Goal: Information Seeking & Learning: Learn about a topic

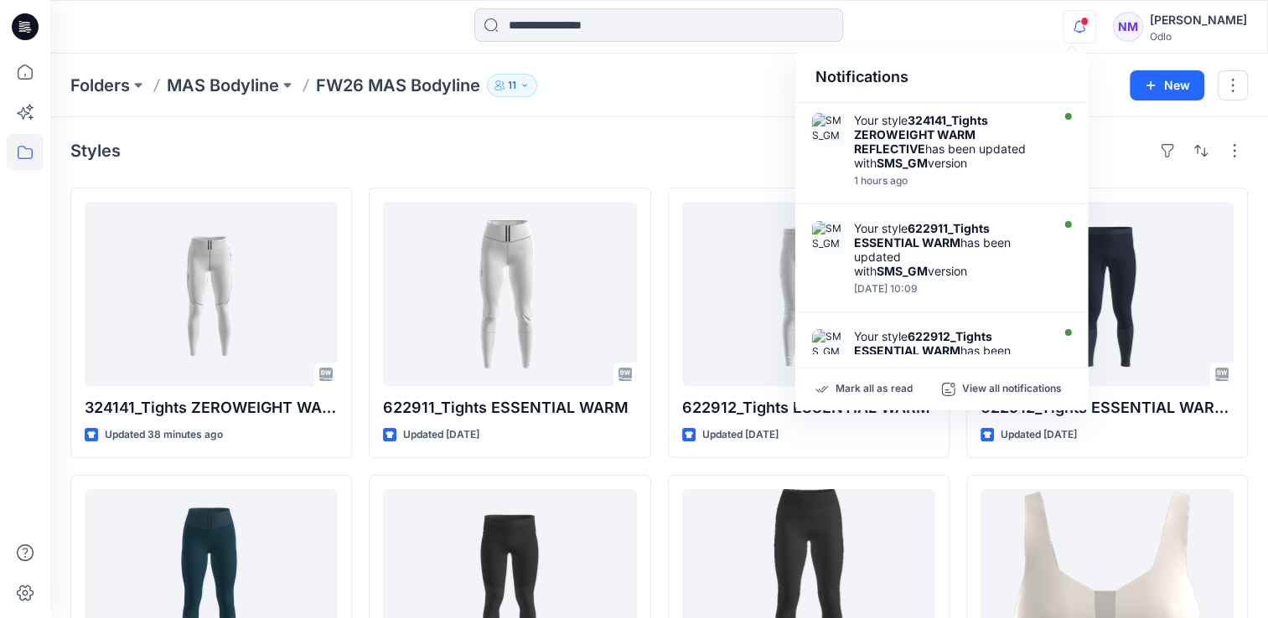
click at [1006, 65] on div "Notifications" at bounding box center [941, 77] width 293 height 51
drag, startPoint x: 972, startPoint y: 39, endPoint x: 972, endPoint y: 58, distance: 19.3
click at [971, 39] on div "Notifications Your style 324141_Tights ZEROWEIGHT WARM REFLECTIVE has been upda…" at bounding box center [658, 26] width 1217 height 37
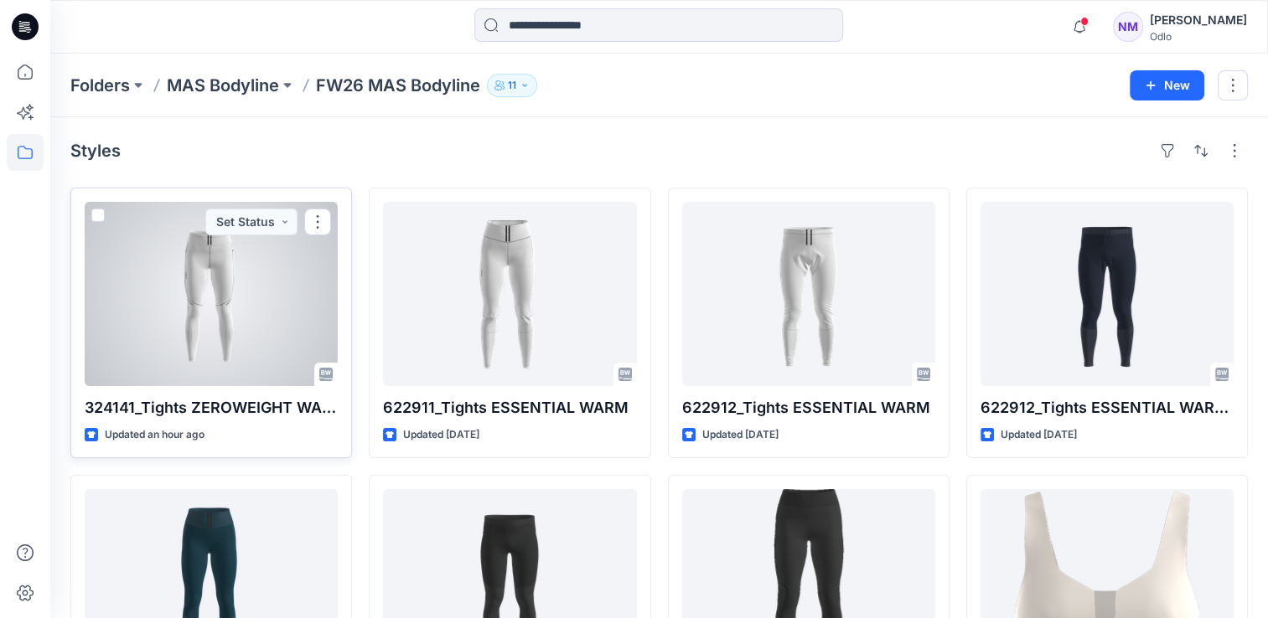
click at [227, 350] on div at bounding box center [211, 294] width 253 height 184
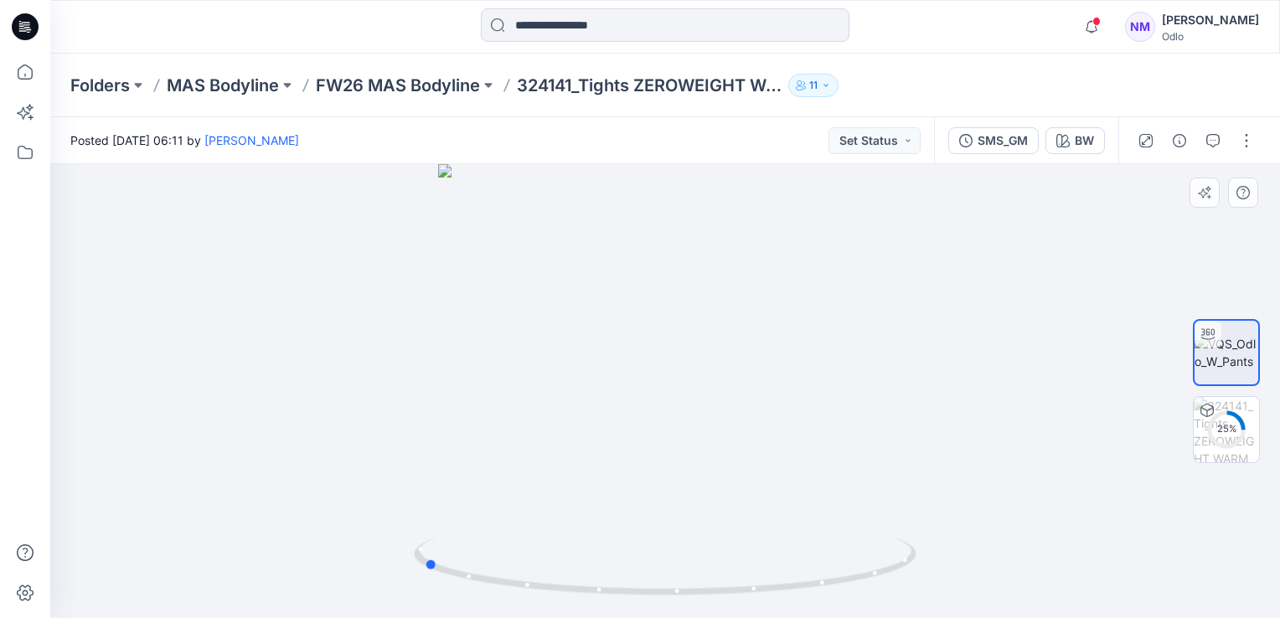
drag, startPoint x: 671, startPoint y: 406, endPoint x: 934, endPoint y: 394, distance: 262.6
click at [934, 394] on div at bounding box center [665, 391] width 1230 height 454
drag, startPoint x: 676, startPoint y: 280, endPoint x: 685, endPoint y: 444, distance: 164.5
click at [684, 494] on img at bounding box center [666, 327] width 1184 height 586
drag, startPoint x: 684, startPoint y: 307, endPoint x: 714, endPoint y: 220, distance: 91.4
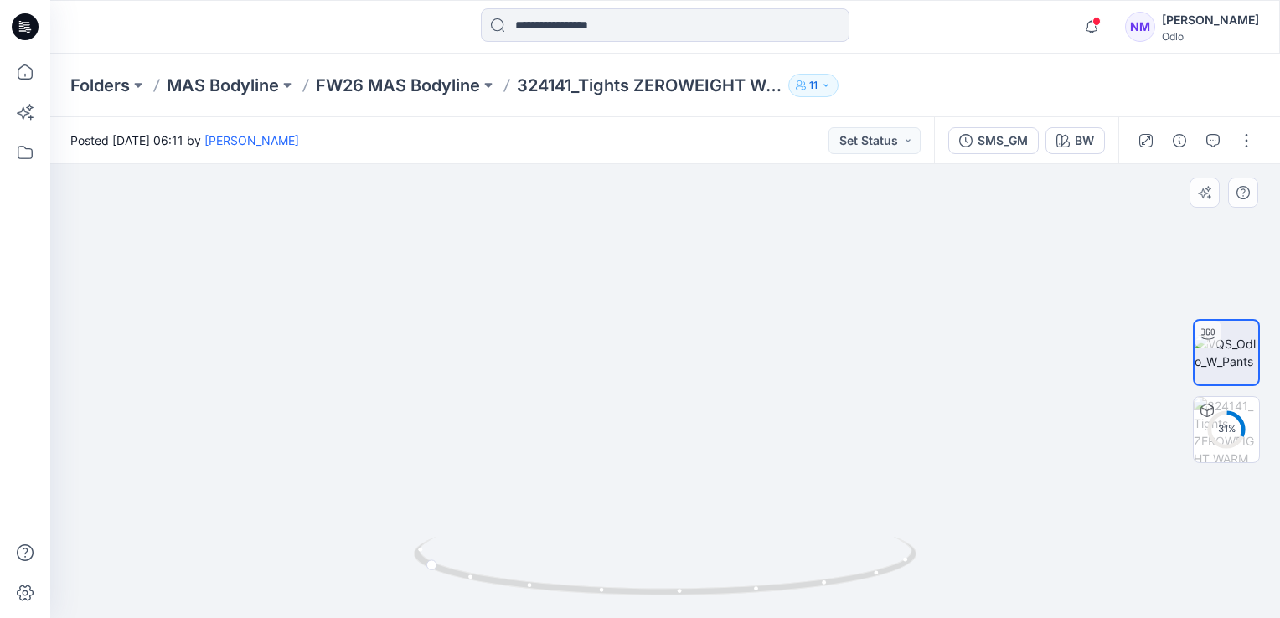
click at [712, 219] on img at bounding box center [667, 192] width 1913 height 855
drag, startPoint x: 556, startPoint y: 321, endPoint x: 671, endPoint y: 364, distance: 122.5
click at [671, 365] on img at bounding box center [698, 149] width 1913 height 939
drag, startPoint x: 463, startPoint y: 568, endPoint x: 674, endPoint y: 458, distance: 238.4
click at [710, 618] on div at bounding box center [665, 391] width 1230 height 454
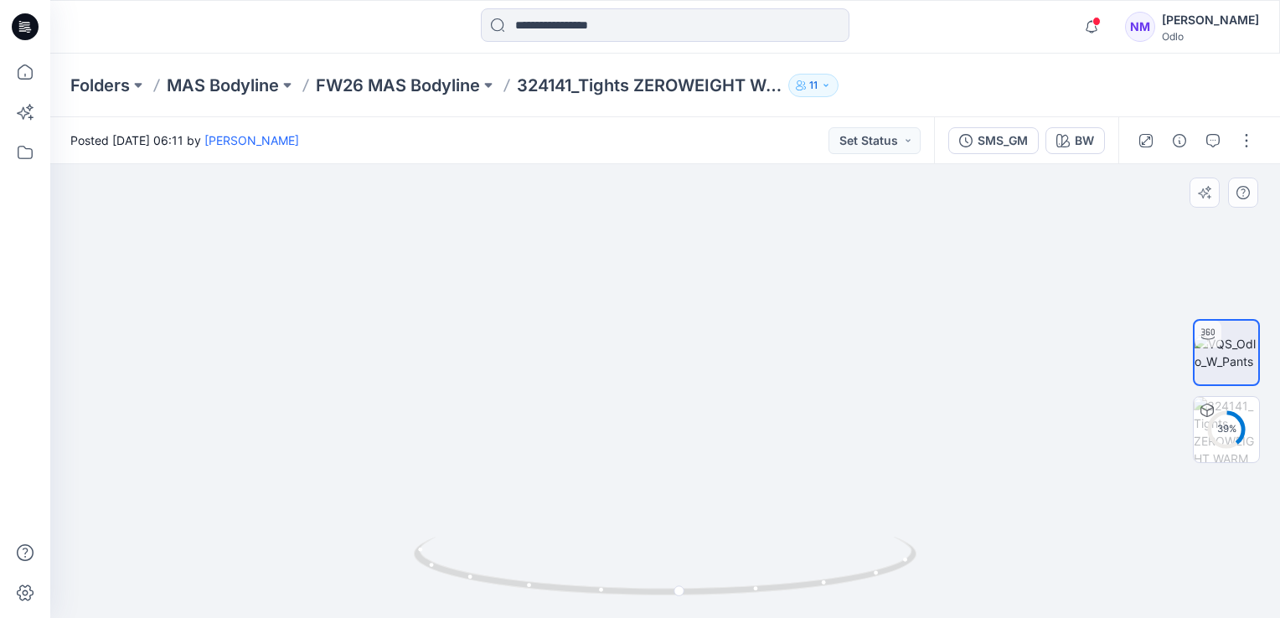
drag, startPoint x: 667, startPoint y: 489, endPoint x: 671, endPoint y: 302, distance: 186.9
click at [671, 302] on img at bounding box center [661, 51] width 2399 height 1133
click at [1084, 18] on icon "button" at bounding box center [1092, 27] width 32 height 34
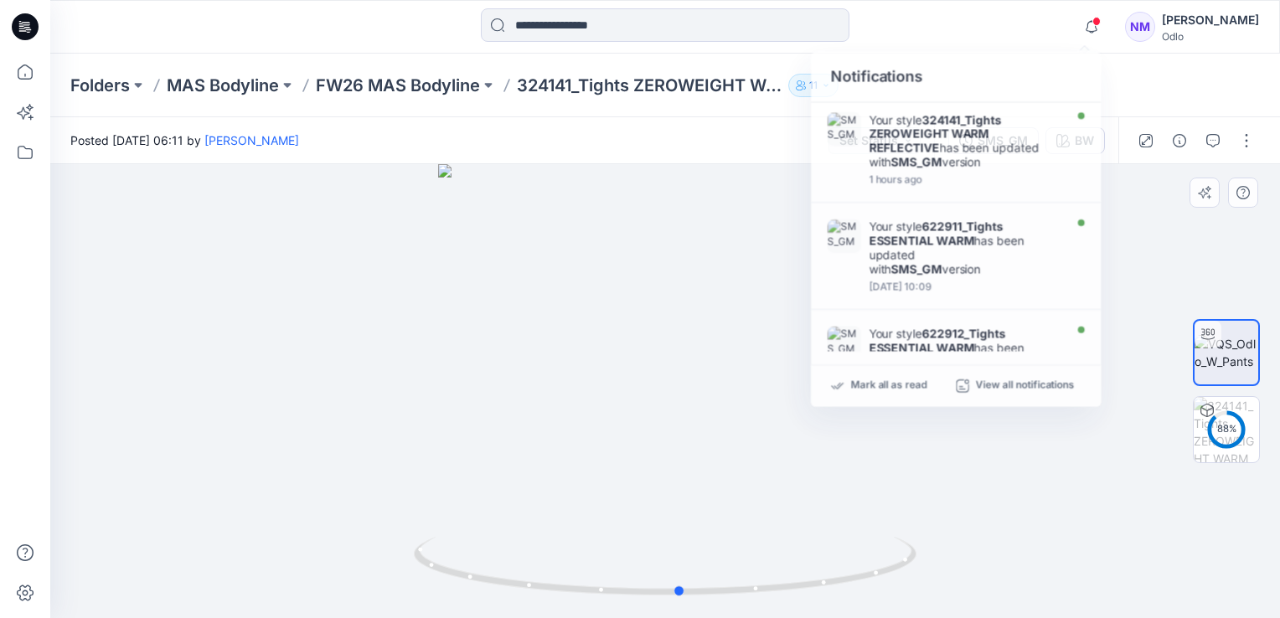
click at [526, 276] on div at bounding box center [665, 391] width 1230 height 454
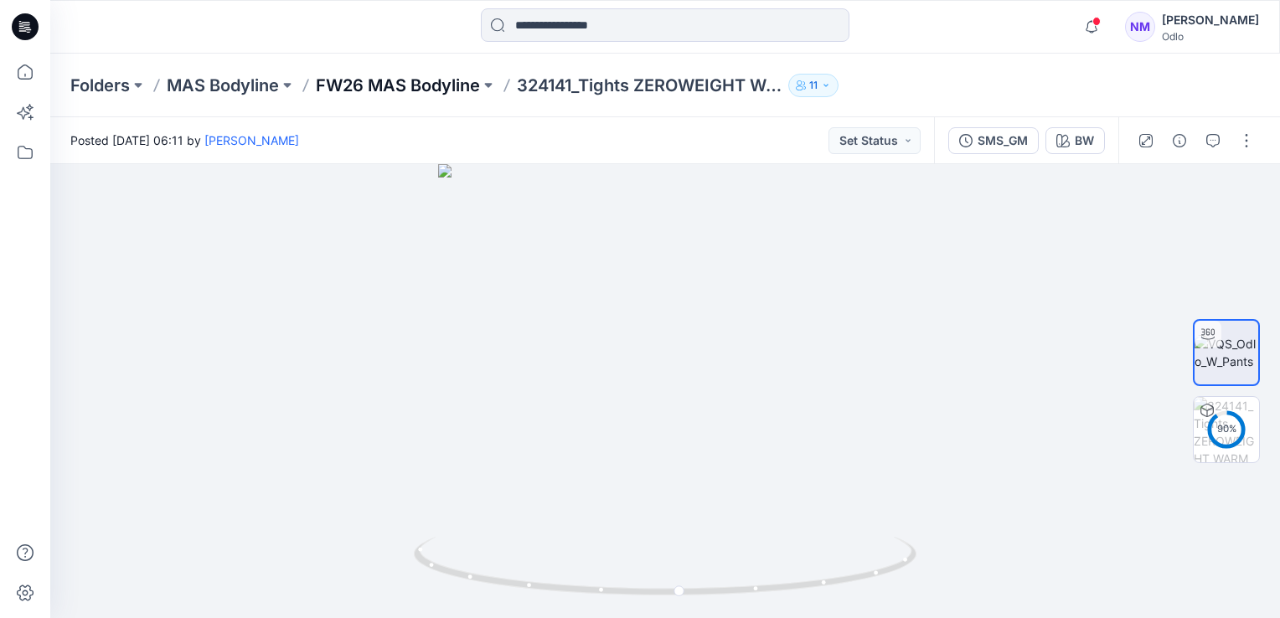
click at [363, 86] on p "FW26 MAS Bodyline" at bounding box center [398, 85] width 164 height 23
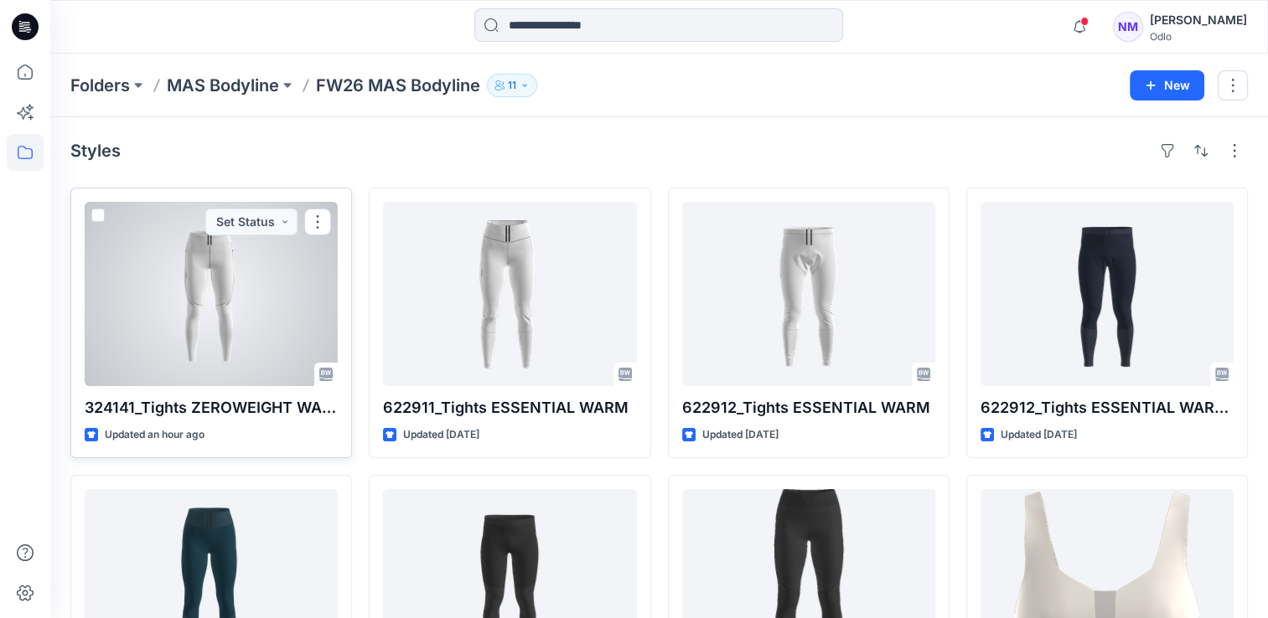
click at [273, 397] on p "324141_Tights ZEROWEIGHT WARM REFLECTIVE" at bounding box center [211, 407] width 253 height 23
click at [270, 412] on p "324141_Tights ZEROWEIGHT WARM REFLECTIVE" at bounding box center [211, 407] width 253 height 23
click at [222, 282] on div at bounding box center [211, 294] width 253 height 184
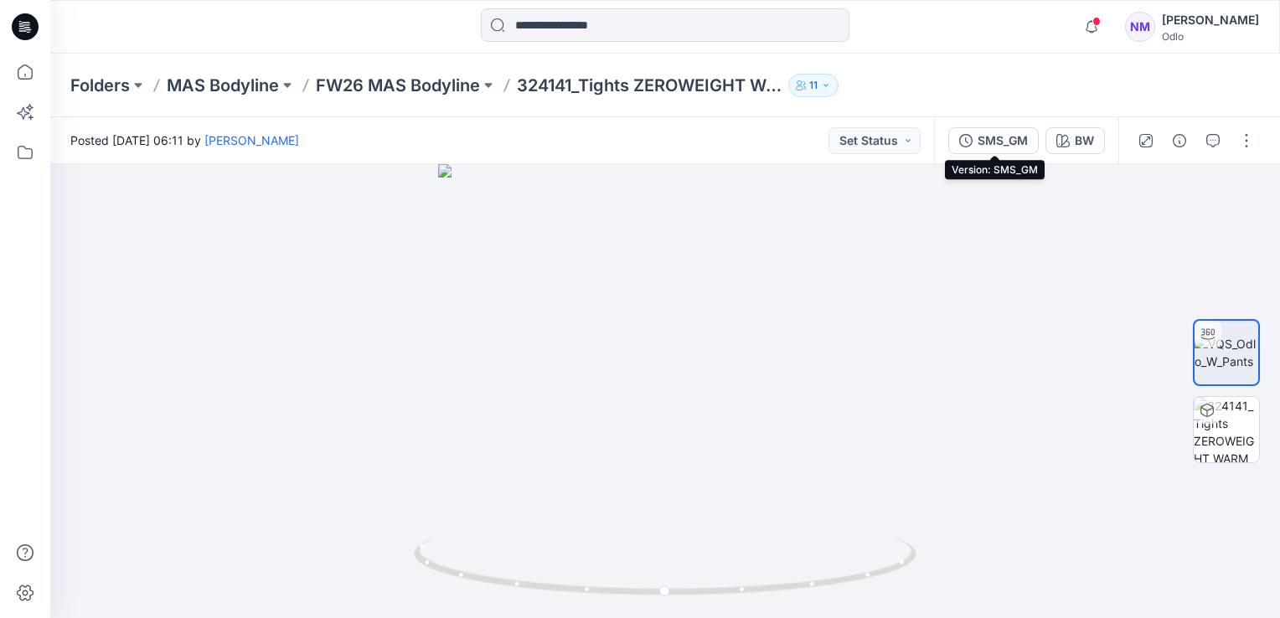
click at [1011, 145] on div "SMS_GM" at bounding box center [1003, 141] width 50 height 18
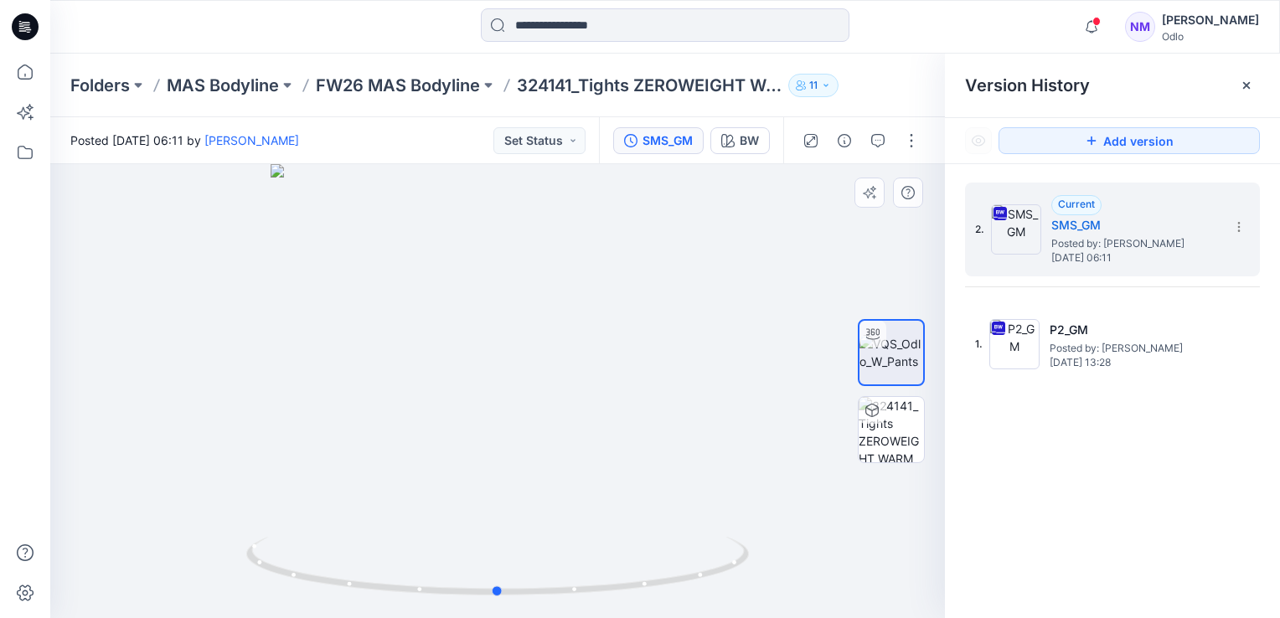
click at [908, 248] on div at bounding box center [497, 391] width 895 height 454
click at [875, 263] on div at bounding box center [497, 391] width 895 height 454
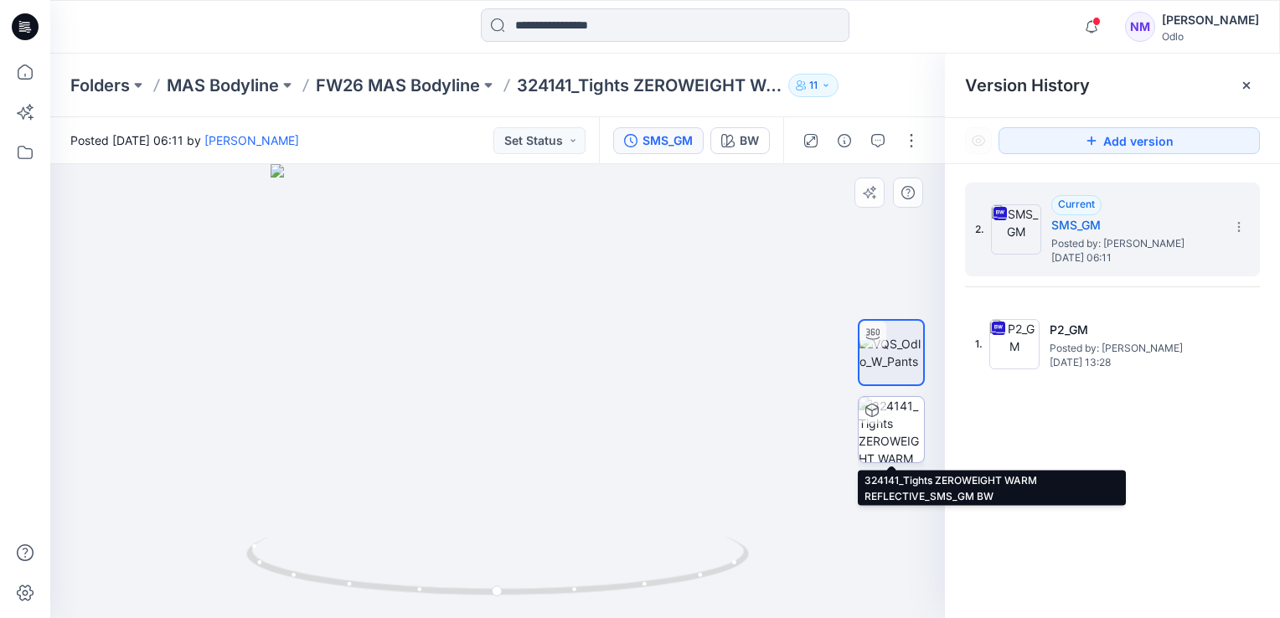
click at [907, 428] on img at bounding box center [891, 429] width 65 height 65
